Goal: Book appointment/travel/reservation

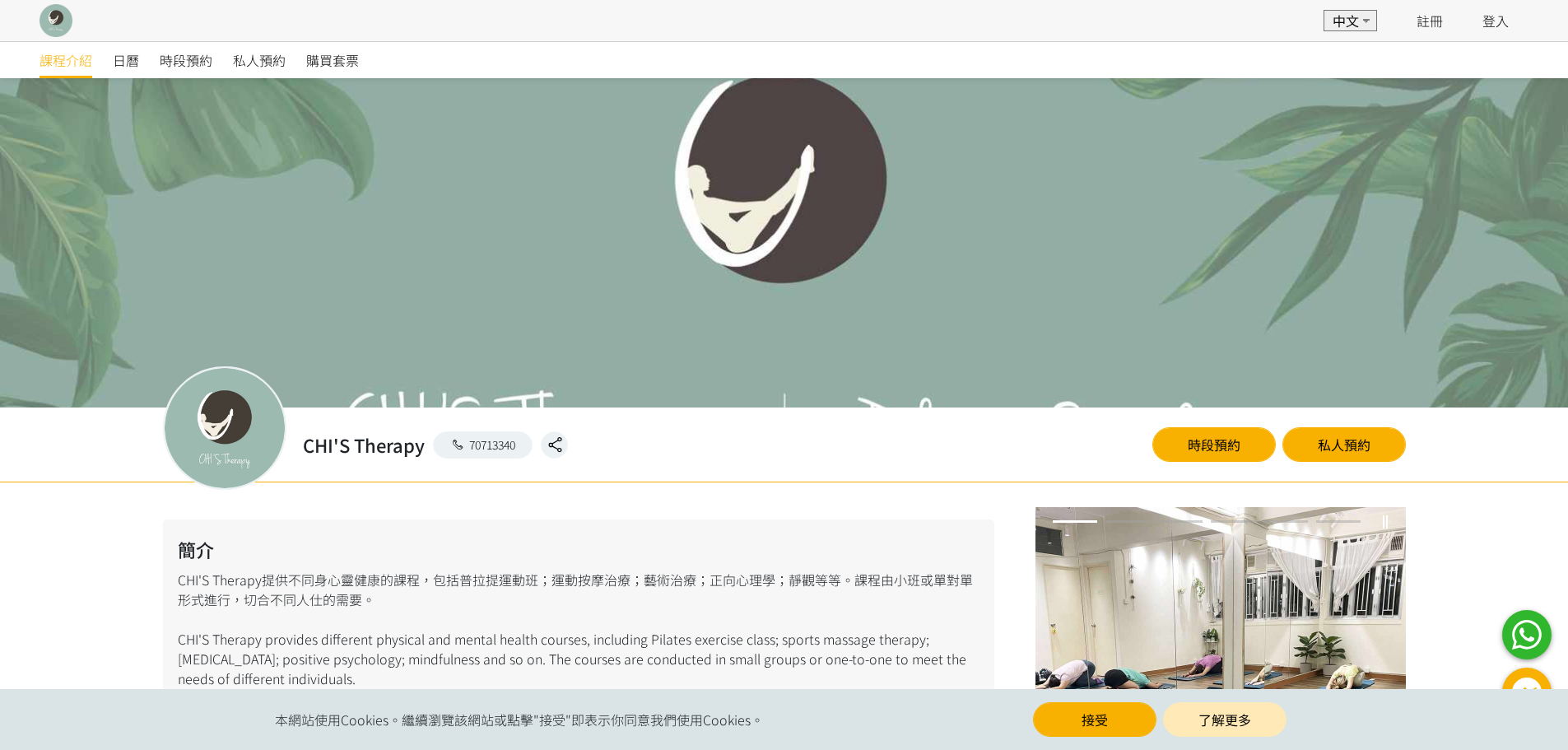
scroll to position [412, 0]
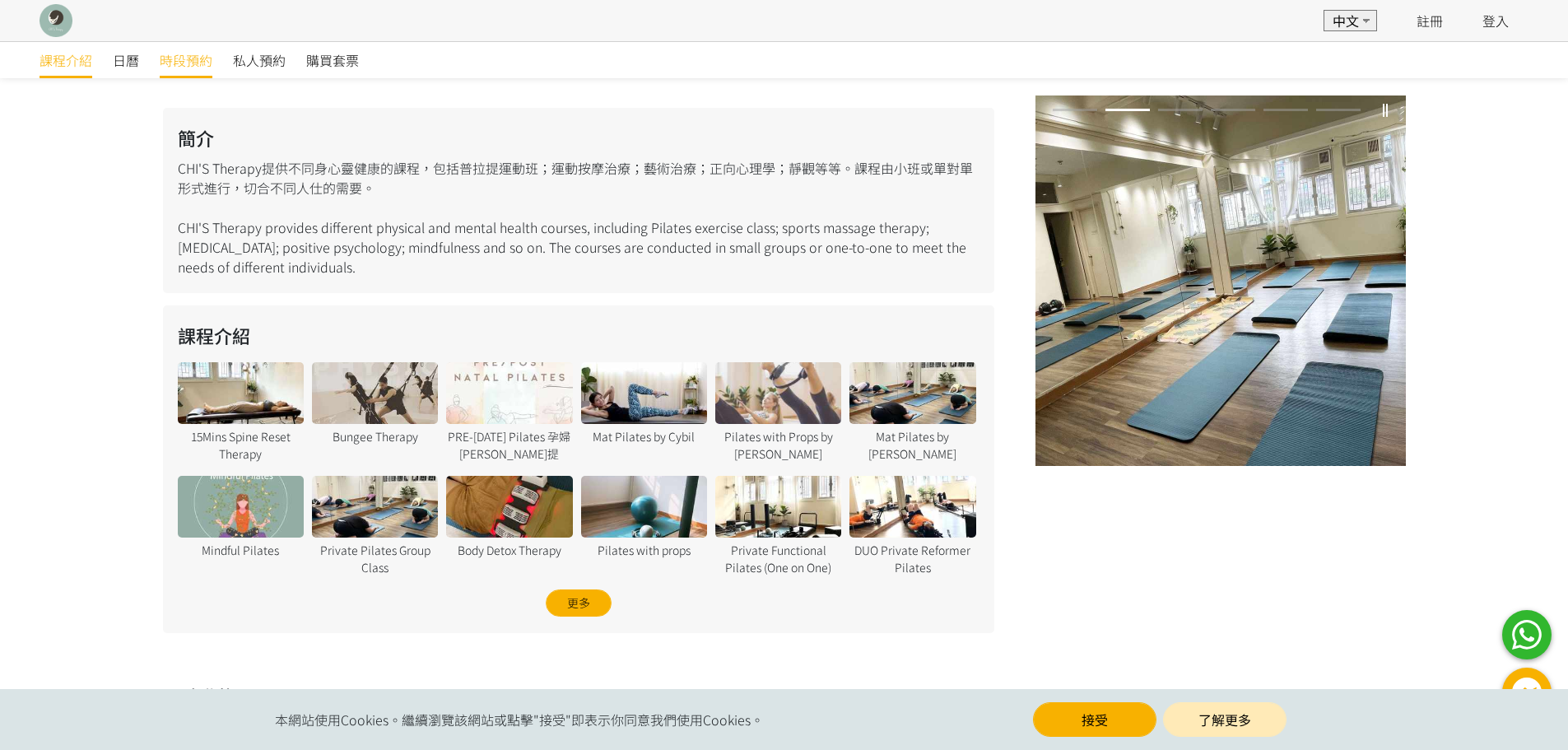
click at [193, 62] on span "時段預約" at bounding box center [186, 59] width 53 height 20
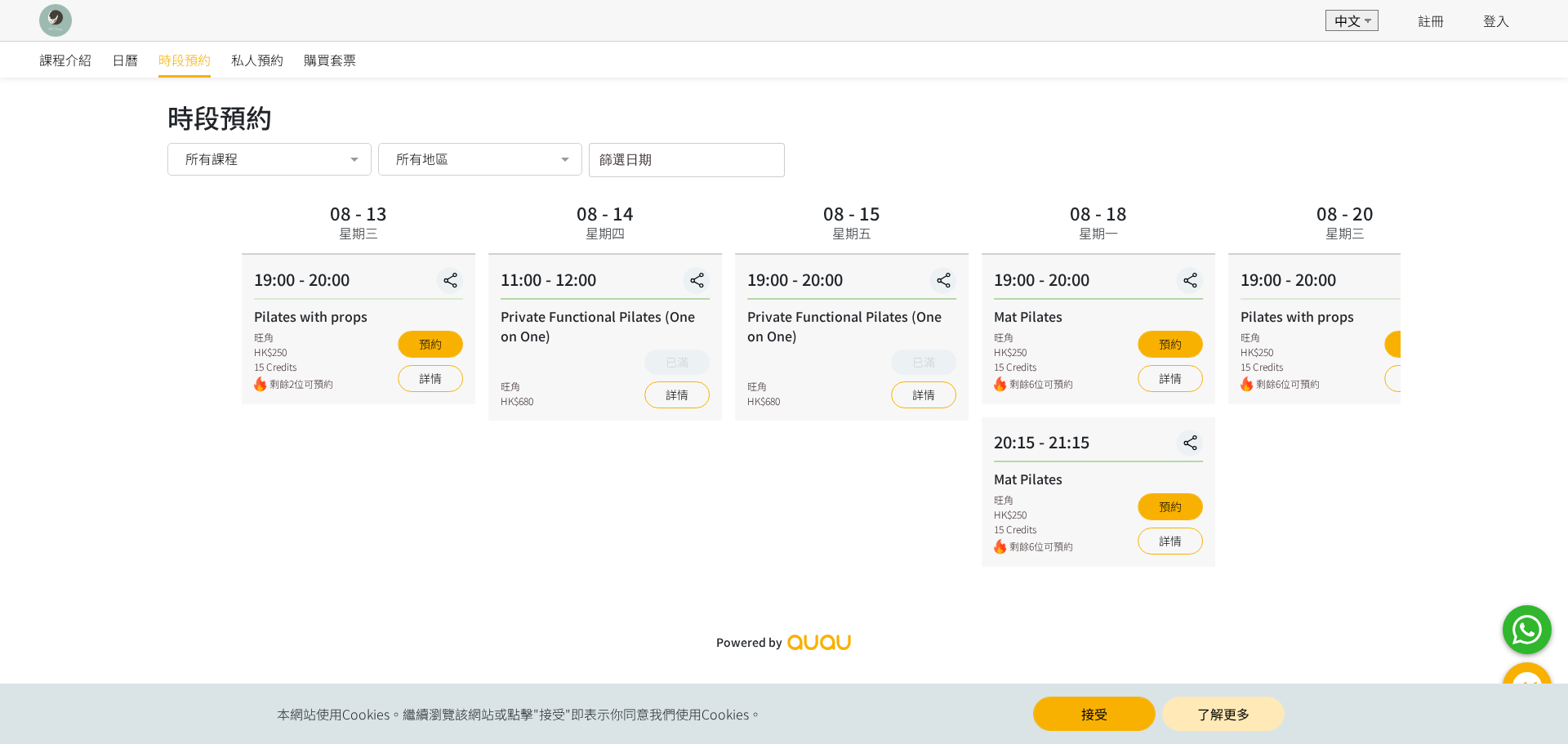
click at [338, 287] on div "19:00 - 20:00" at bounding box center [359, 283] width 209 height 33
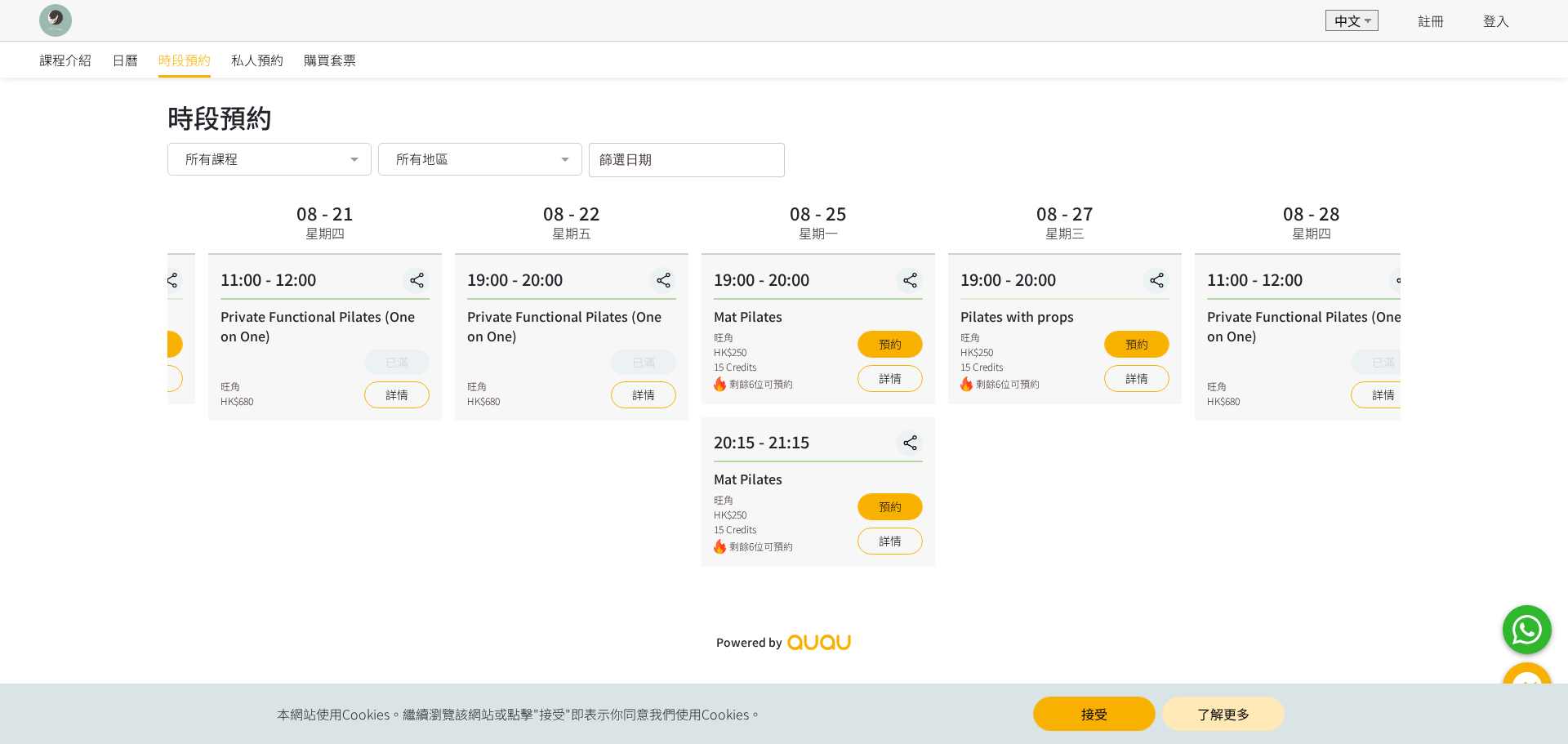
click at [102, 322] on div "課程介紹 日曆 時段預約 私人預約 購買套票 時段預約 時段預約 所有課程 所有課程 Pilates with props Private Functiona…" at bounding box center [784, 351] width 1568 height 619
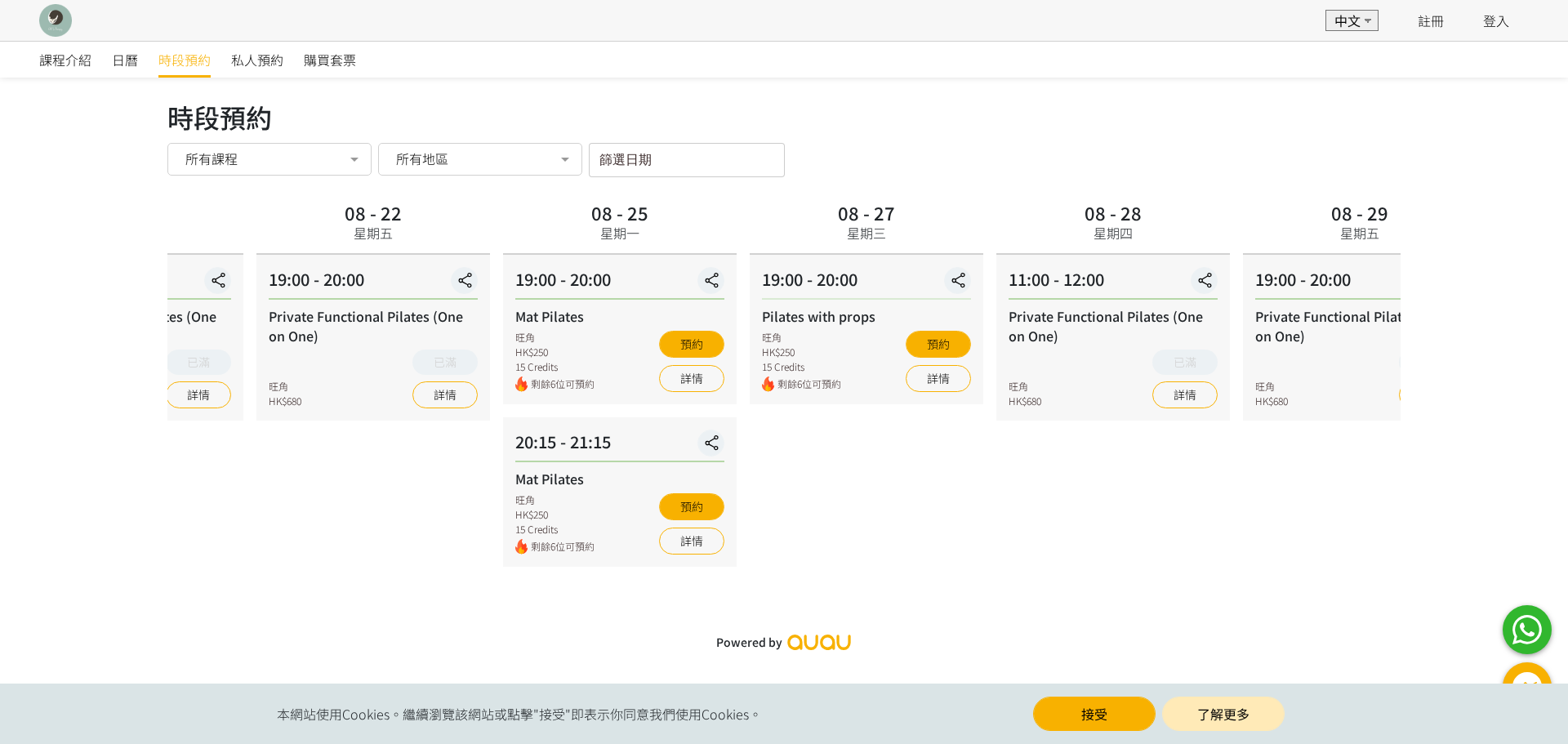
click at [83, 306] on div "課程介紹 日曆 時段預約 私人預約 購買套票 時段預約 時段預約 所有課程 所有課程 Pilates with props Private Functiona…" at bounding box center [784, 351] width 1568 height 619
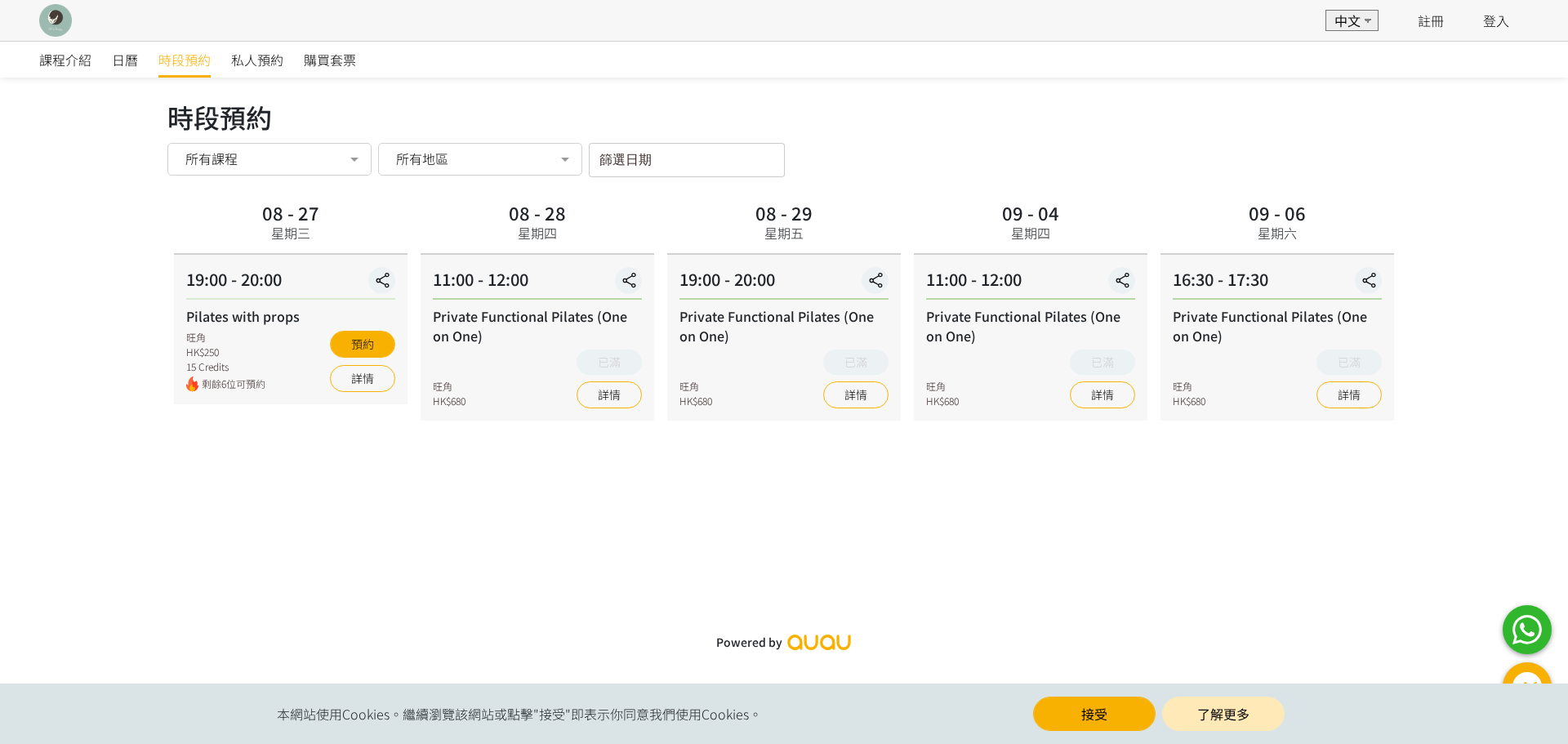
click at [407, 310] on div "19:00 - 20:00 Pilates with props 旺角 HK$250 15 Credits 剩餘6位可預約 預約 詳情" at bounding box center [291, 330] width 234 height 150
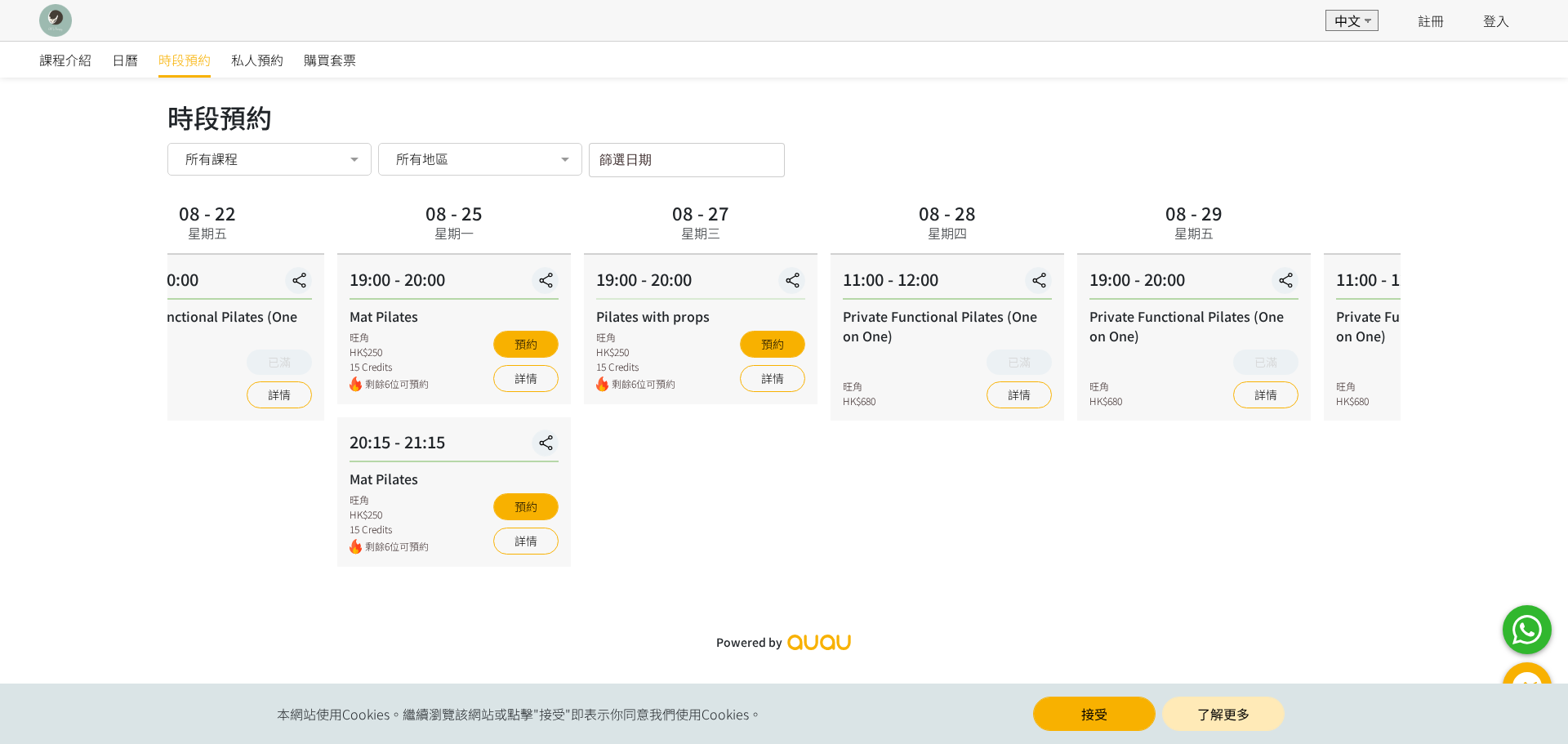
click at [445, 294] on div "19:00 - 20:00" at bounding box center [454, 283] width 209 height 33
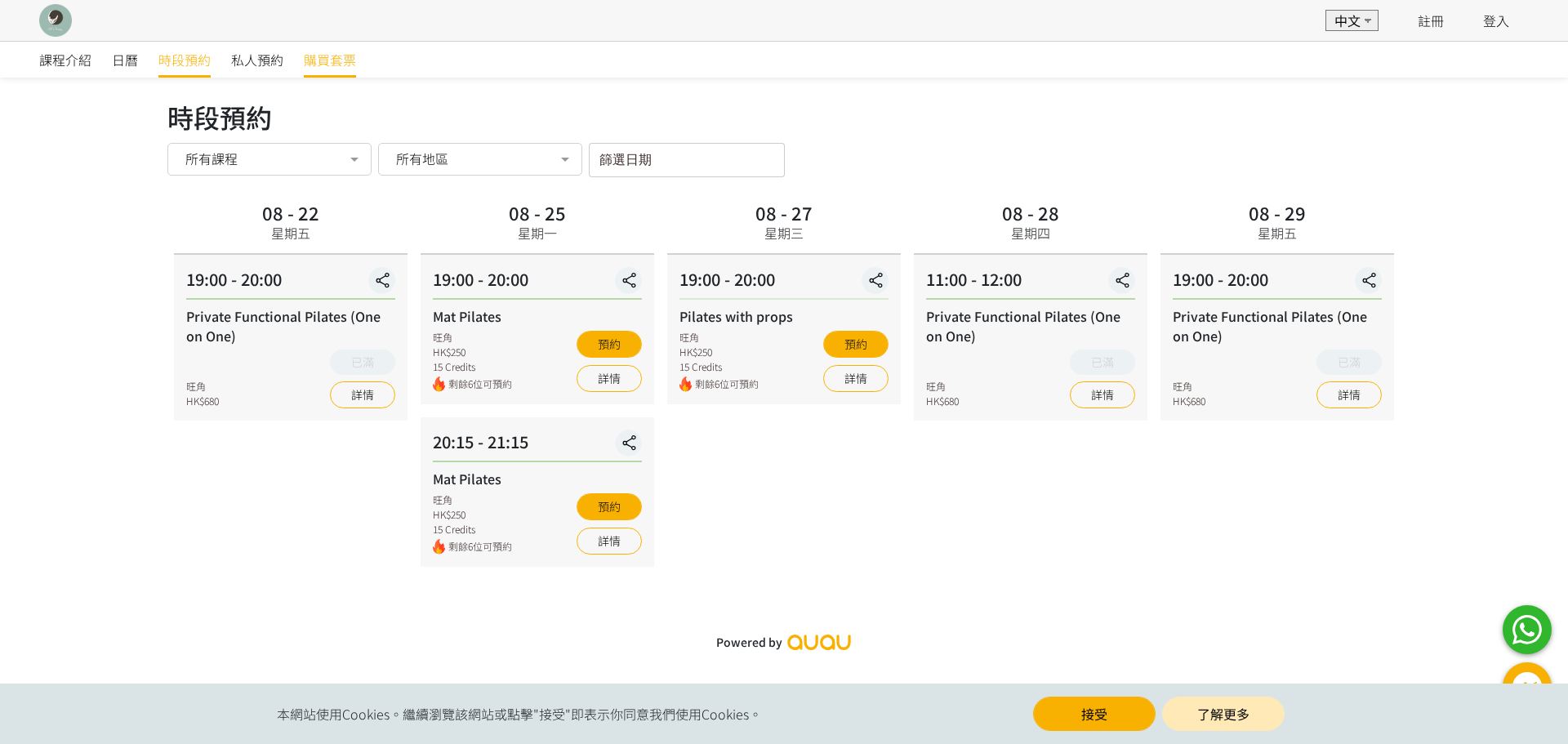
click at [345, 62] on span "購買套票" at bounding box center [330, 59] width 52 height 20
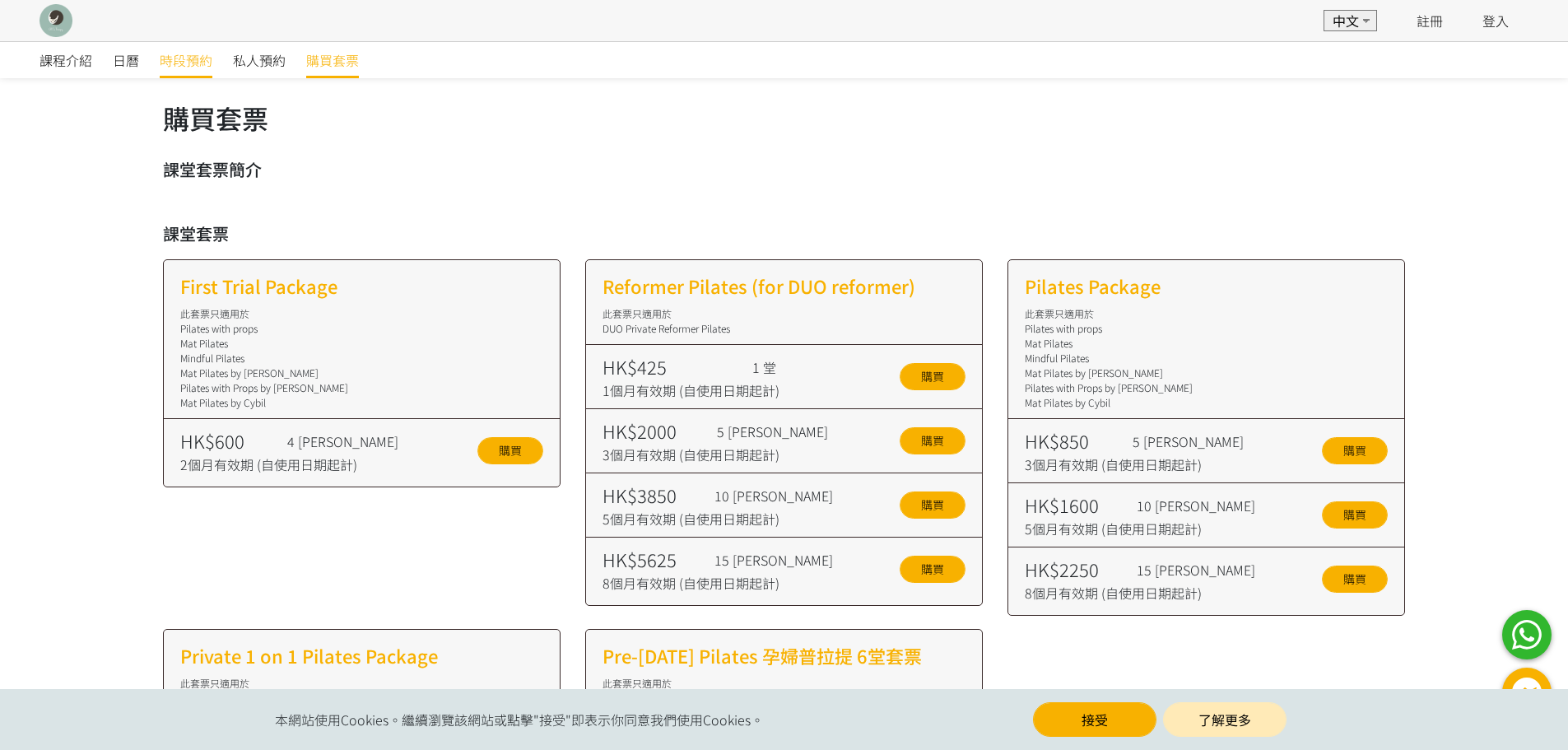
click at [208, 59] on span "時段預約" at bounding box center [186, 59] width 53 height 20
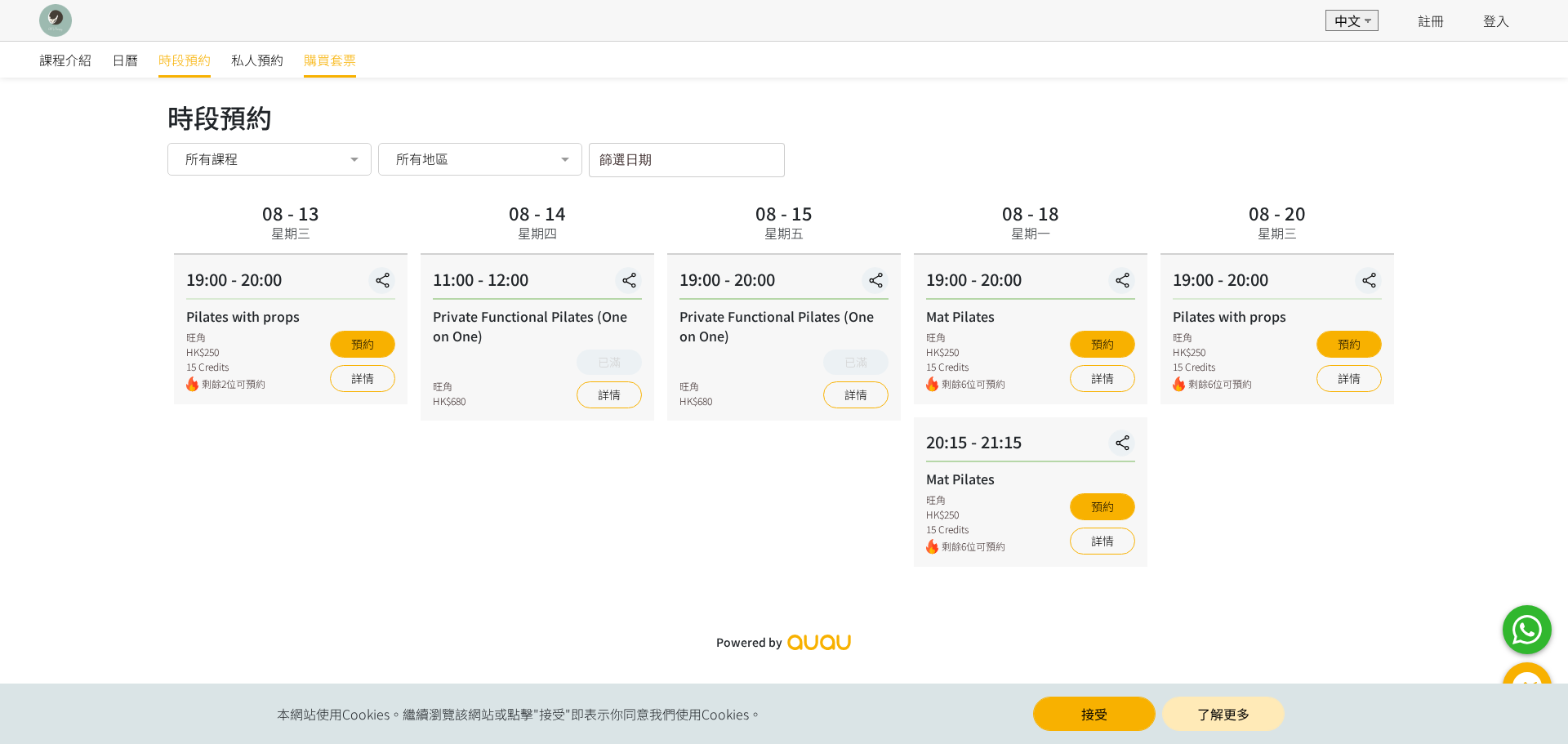
click at [309, 69] on link "購買套票" at bounding box center [330, 60] width 52 height 36
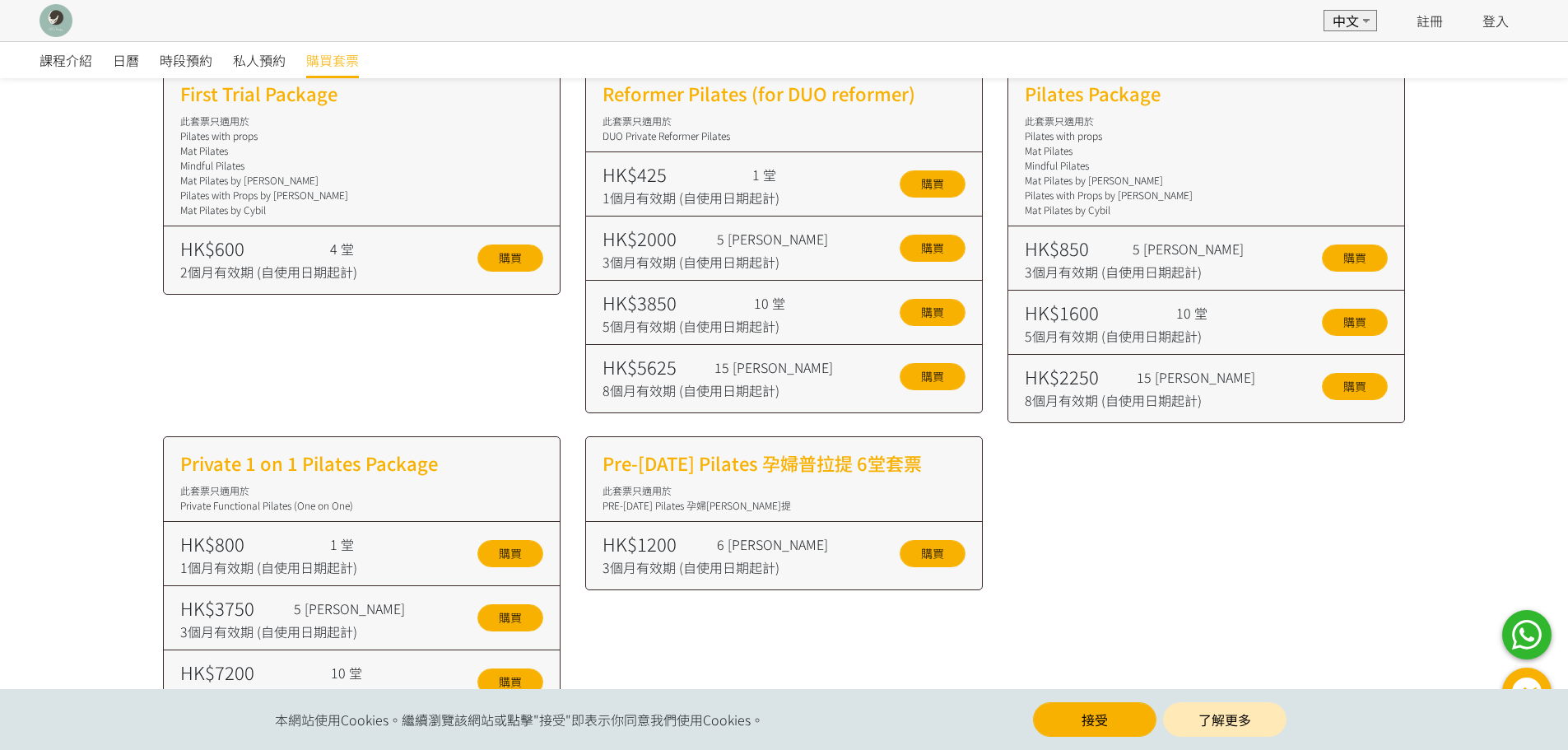
scroll to position [330, 0]
